Goal: Find contact information: Find contact information

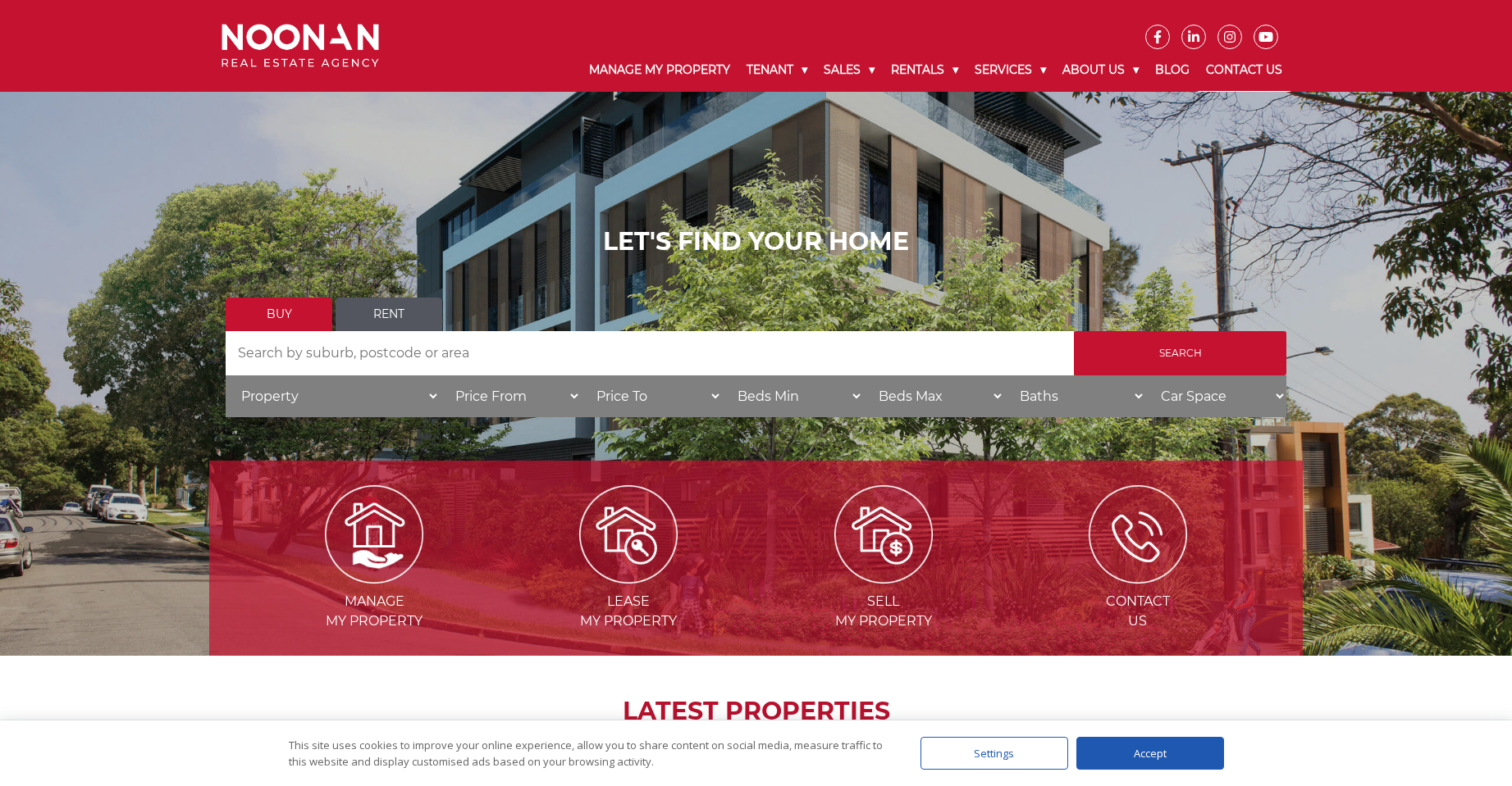
click at [1250, 68] on link "Contact Us" at bounding box center [1244, 70] width 93 height 42
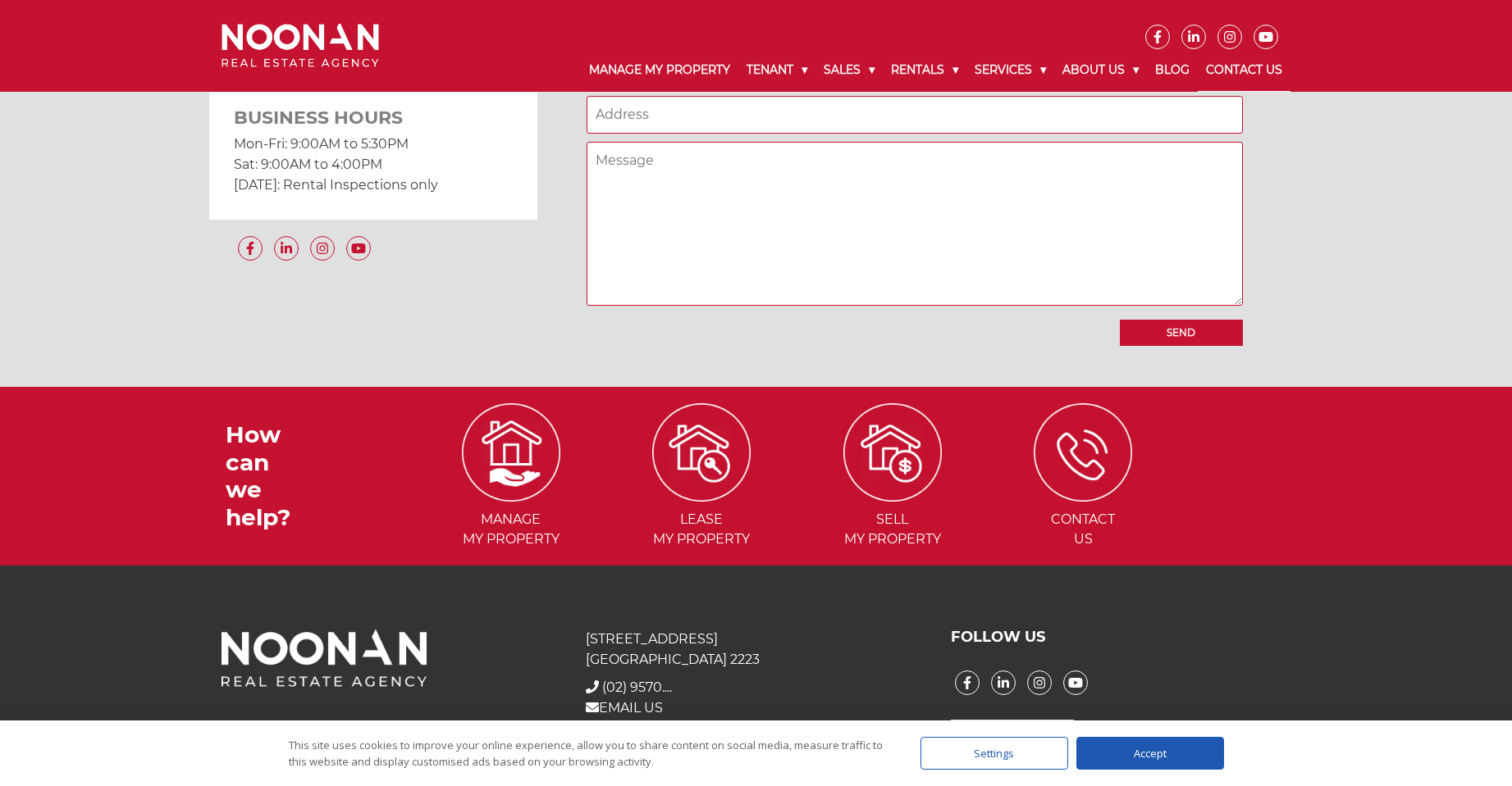
scroll to position [1487, 0]
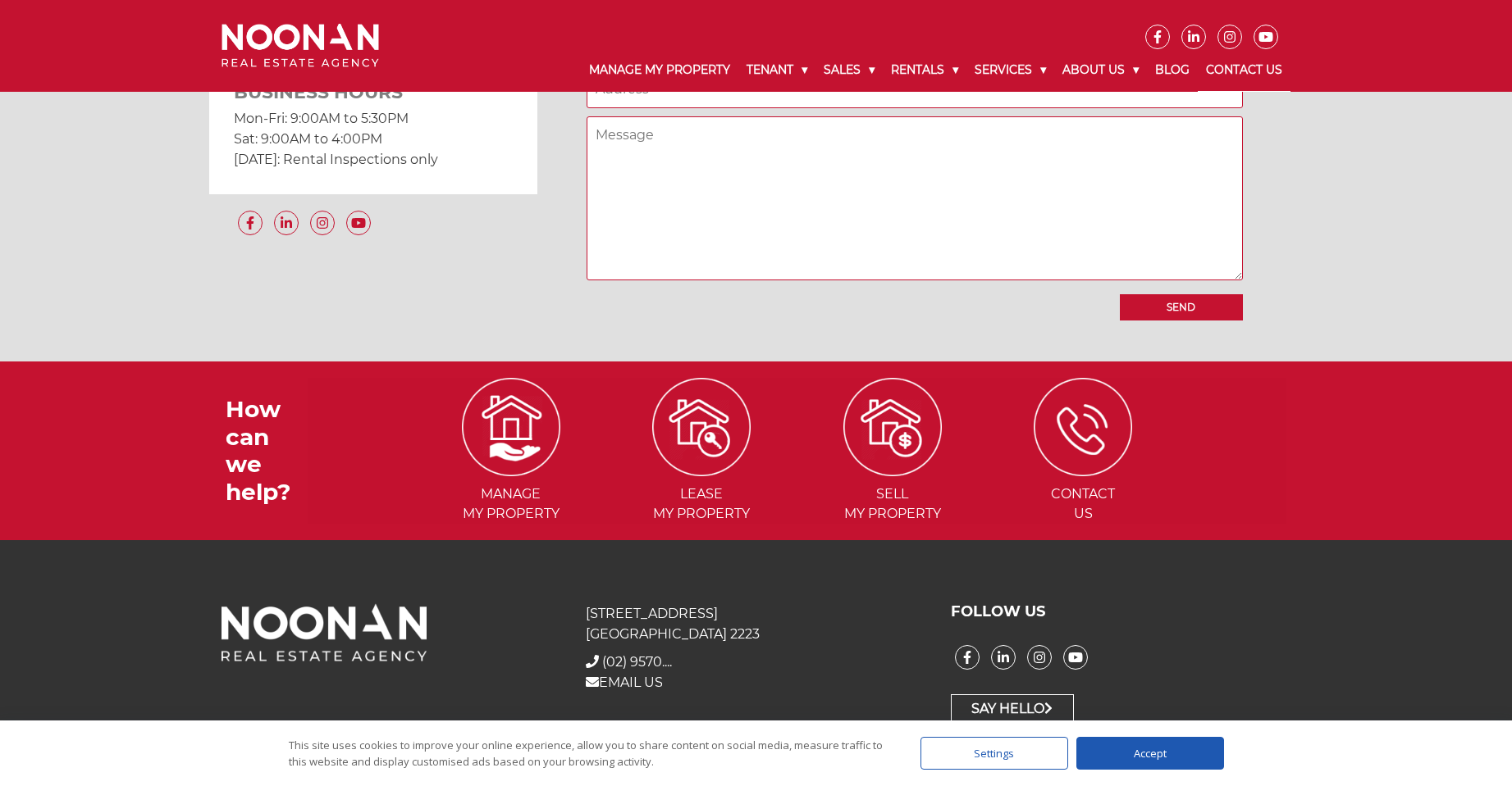
click at [720, 691] on p "EMAIL US" at bounding box center [755, 682] width 340 height 20
click at [795, 699] on div "31 Morts Road Mortdale NSW 2223 + (02) 9570 9999 (02) 9570.... EMAIL US" at bounding box center [756, 665] width 365 height 121
click at [637, 687] on link "EMAIL US" at bounding box center [624, 682] width 77 height 16
click at [622, 680] on link "EMAIL US" at bounding box center [624, 682] width 77 height 16
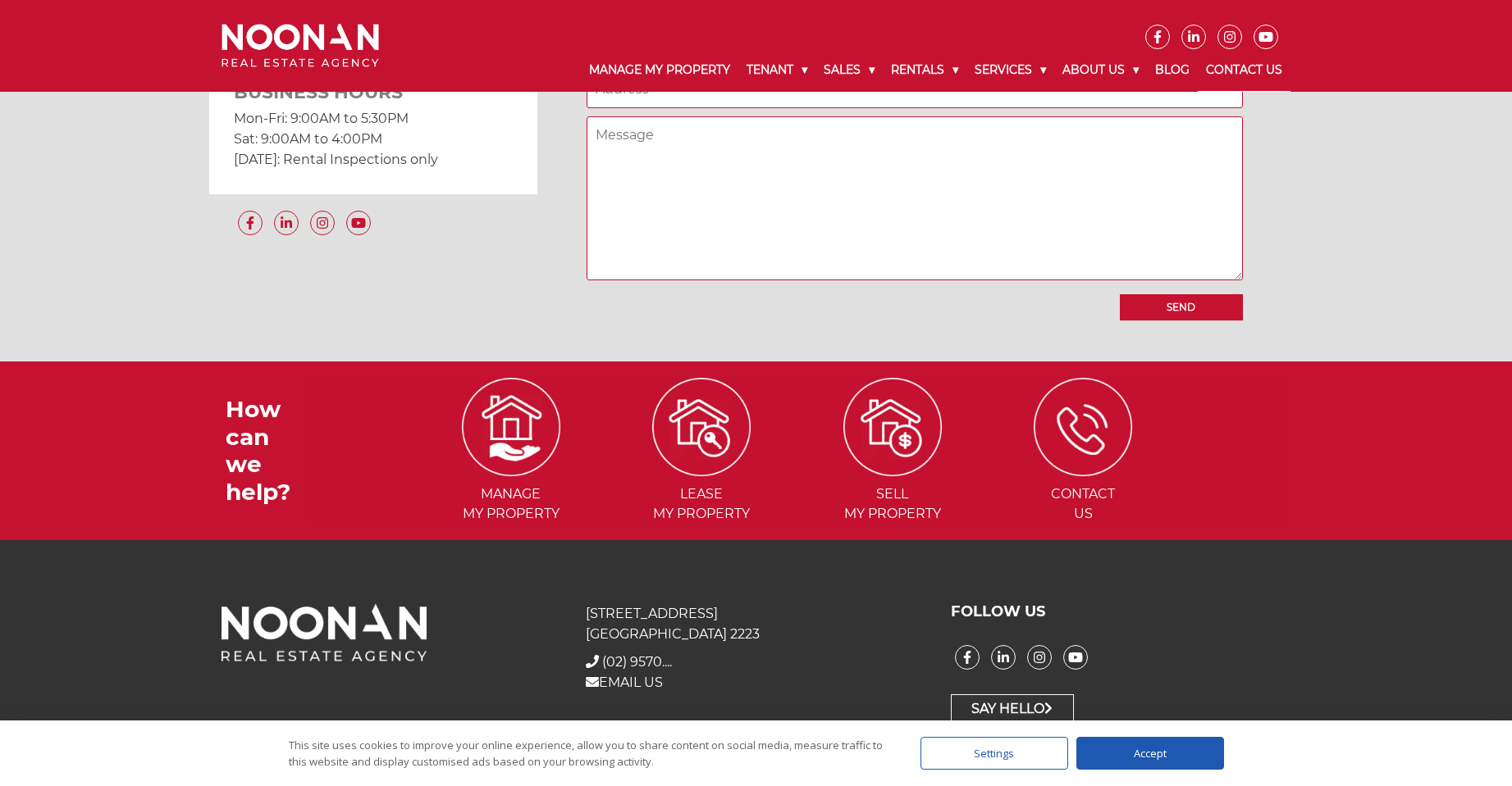
click at [87, 331] on div "PHONE (02) 9570 9999 (02) 9570.... LOCATION 31 Morts Road Mortdale NSW 2223 BUS…" at bounding box center [756, 126] width 1512 height 469
click at [641, 681] on link "EMAIL US" at bounding box center [624, 682] width 77 height 16
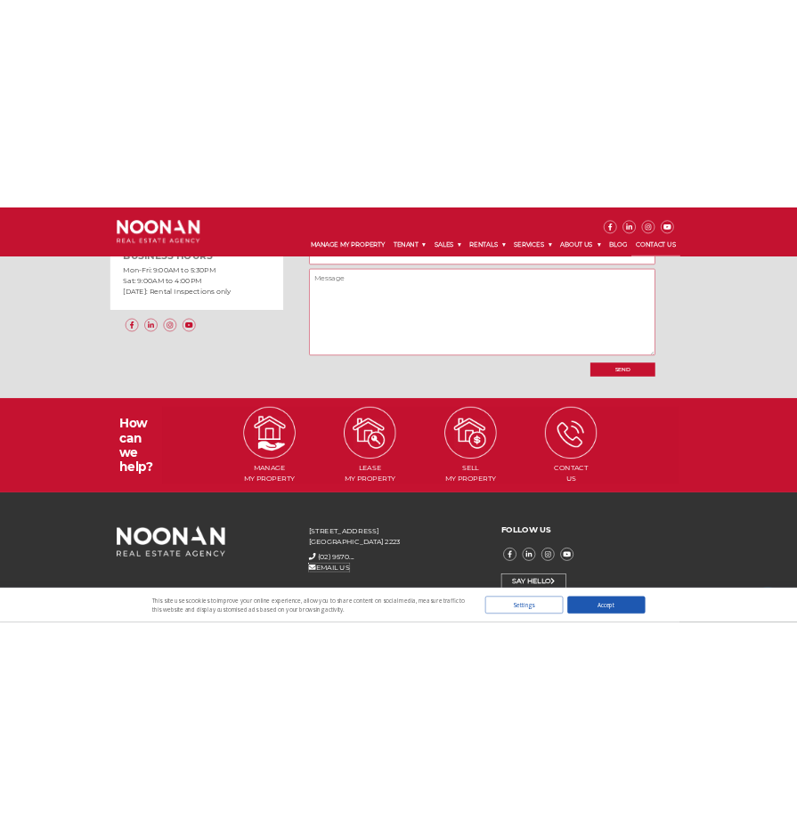
scroll to position [1581, 0]
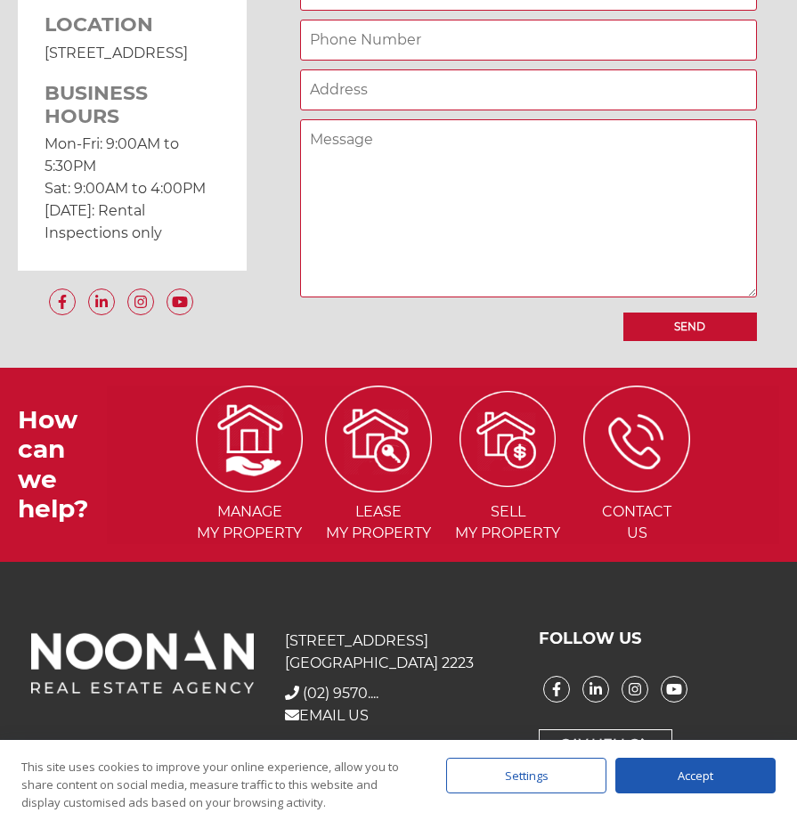
click at [567, 444] on li "Sell my Property" at bounding box center [508, 465] width 126 height 159
